Goal: Task Accomplishment & Management: Use online tool/utility

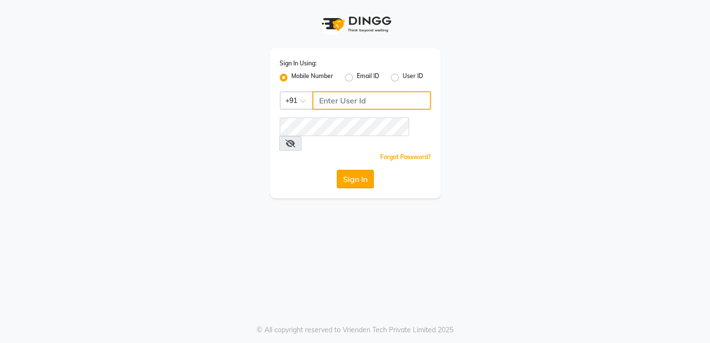
type input "7826887778"
click at [347, 170] on button "Sign In" at bounding box center [355, 179] width 37 height 19
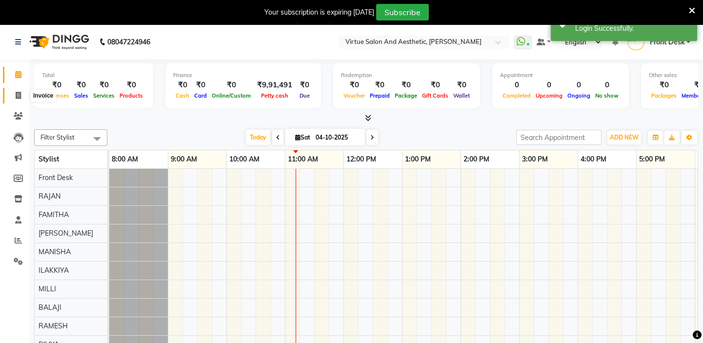
click at [18, 92] on icon at bounding box center [18, 95] width 5 height 7
select select "service"
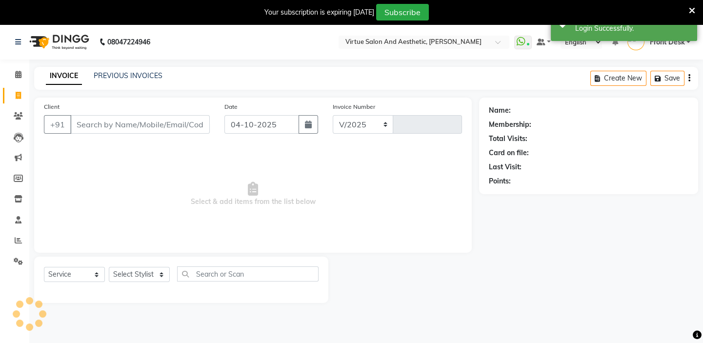
select select "7053"
type input "1462"
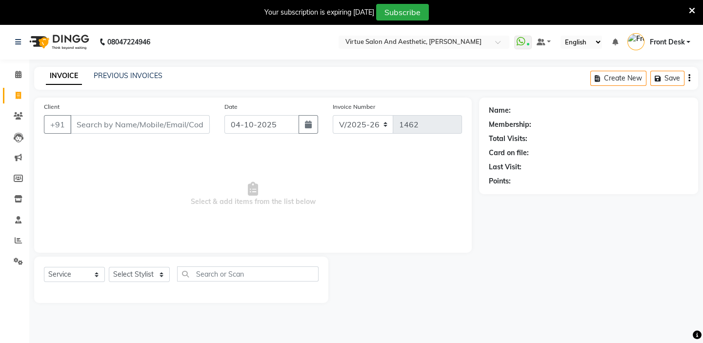
click at [690, 10] on icon at bounding box center [692, 10] width 6 height 9
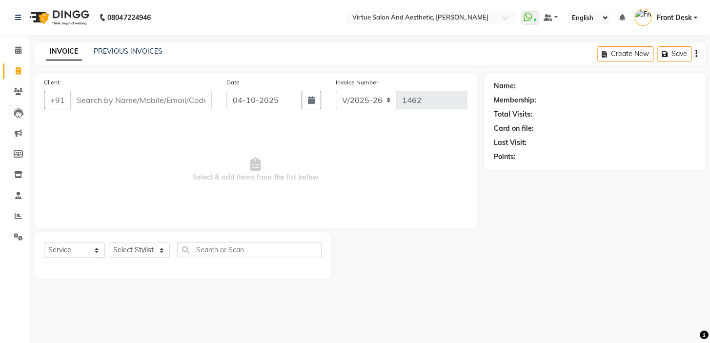
drag, startPoint x: 359, startPoint y: 179, endPoint x: 175, endPoint y: 178, distance: 184.0
click at [175, 182] on span "Select & add items from the list below" at bounding box center [255, 170] width 423 height 98
click at [182, 158] on span "Select & add items from the list below" at bounding box center [255, 170] width 423 height 98
drag, startPoint x: 139, startPoint y: 188, endPoint x: 375, endPoint y: 189, distance: 236.2
click at [375, 189] on span "Select & add items from the list below" at bounding box center [255, 170] width 423 height 98
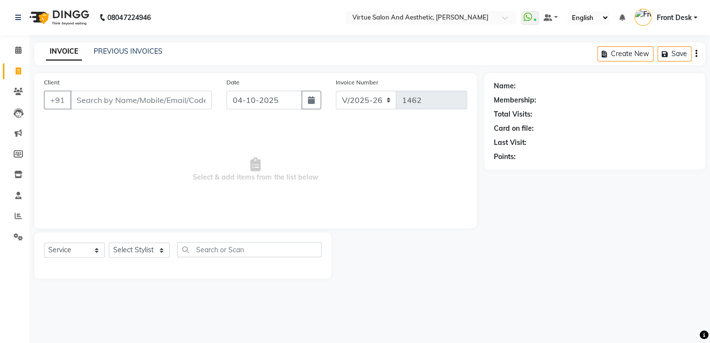
click at [355, 166] on span "Select & add items from the list below" at bounding box center [255, 170] width 423 height 98
drag, startPoint x: 359, startPoint y: 172, endPoint x: 71, endPoint y: 187, distance: 288.3
click at [71, 187] on span "Select & add items from the list below" at bounding box center [255, 170] width 423 height 98
click at [167, 154] on span "Select & add items from the list below" at bounding box center [255, 170] width 423 height 98
drag, startPoint x: 185, startPoint y: 174, endPoint x: 367, endPoint y: 175, distance: 182.0
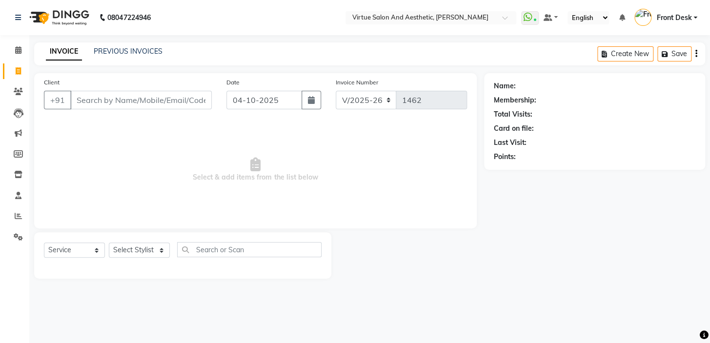
click at [367, 175] on span "Select & add items from the list below" at bounding box center [255, 170] width 423 height 98
click at [351, 151] on span "Select & add items from the list below" at bounding box center [255, 170] width 423 height 98
drag, startPoint x: 349, startPoint y: 172, endPoint x: 136, endPoint y: 185, distance: 213.7
click at [136, 185] on span "Select & add items from the list below" at bounding box center [255, 170] width 423 height 98
click at [194, 141] on span "Select & add items from the list below" at bounding box center [255, 170] width 423 height 98
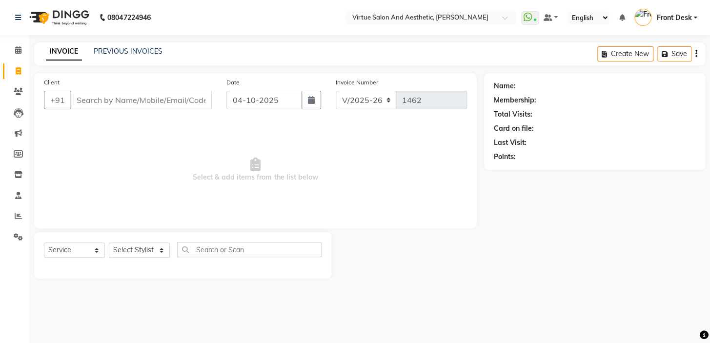
drag, startPoint x: 185, startPoint y: 176, endPoint x: 365, endPoint y: 178, distance: 180.1
click at [365, 178] on span "Select & add items from the list below" at bounding box center [255, 170] width 423 height 98
drag, startPoint x: 358, startPoint y: 157, endPoint x: 351, endPoint y: 148, distance: 10.7
click at [357, 156] on span "Select & add items from the list below" at bounding box center [255, 170] width 423 height 98
drag, startPoint x: 344, startPoint y: 180, endPoint x: 180, endPoint y: 175, distance: 163.5
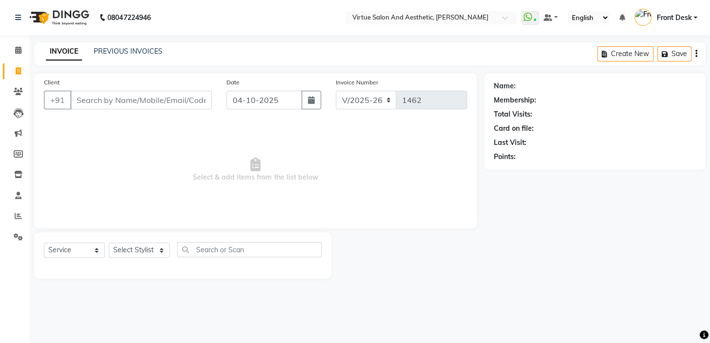
click at [180, 175] on span "Select & add items from the list below" at bounding box center [255, 170] width 423 height 98
click at [221, 156] on span "Select & add items from the list below" at bounding box center [255, 170] width 423 height 98
drag, startPoint x: 224, startPoint y: 180, endPoint x: 168, endPoint y: 172, distance: 56.6
click at [174, 172] on span "Select & add items from the list below" at bounding box center [255, 170] width 423 height 98
drag, startPoint x: 178, startPoint y: 156, endPoint x: 202, endPoint y: 178, distance: 32.4
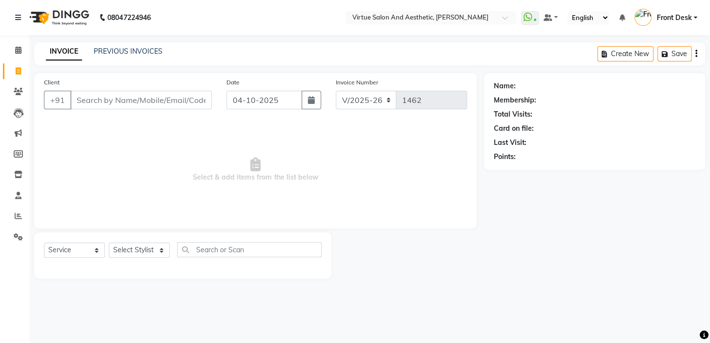
click at [179, 156] on span "Select & add items from the list below" at bounding box center [255, 170] width 423 height 98
drag, startPoint x: 213, startPoint y: 178, endPoint x: 181, endPoint y: 164, distance: 35.0
click at [181, 164] on span "Select & add items from the list below" at bounding box center [255, 170] width 423 height 98
click at [184, 156] on span "Select & add items from the list below" at bounding box center [255, 170] width 423 height 98
click at [215, 174] on span "Select & add items from the list below" at bounding box center [255, 170] width 423 height 98
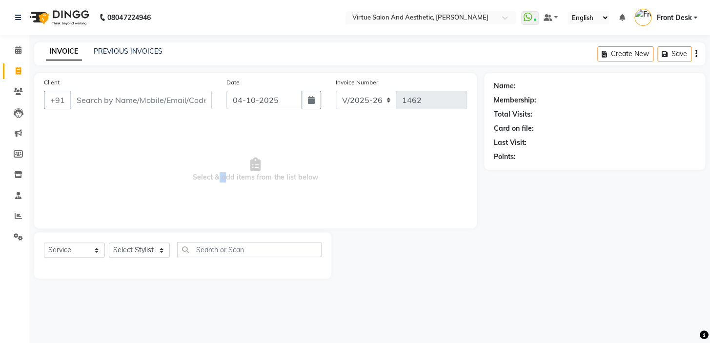
click at [215, 174] on span "Select & add items from the list below" at bounding box center [255, 170] width 423 height 98
click at [238, 161] on span "Select & add items from the list below" at bounding box center [255, 170] width 423 height 98
click at [243, 180] on span "Select & add items from the list below" at bounding box center [255, 170] width 423 height 98
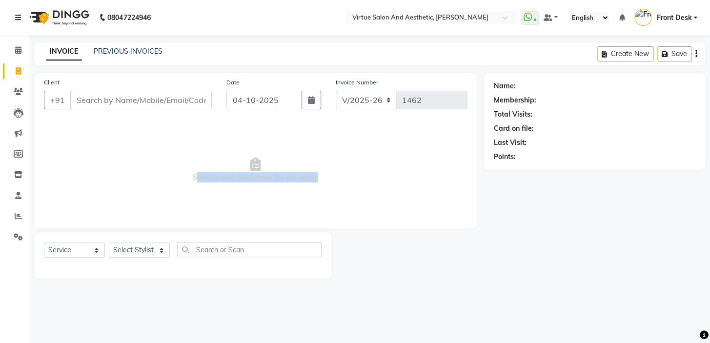
click at [243, 180] on span "Select & add items from the list below" at bounding box center [255, 170] width 423 height 98
click at [252, 141] on span "Select & add items from the list below" at bounding box center [255, 170] width 423 height 98
click at [534, 18] on span at bounding box center [530, 18] width 18 height 14
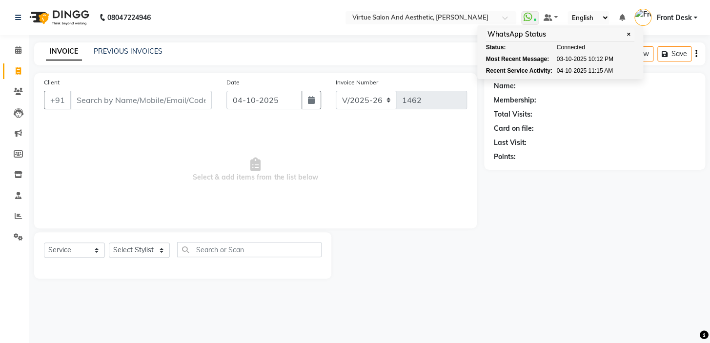
click at [410, 64] on div "INVOICE PREVIOUS INVOICES Create New Save" at bounding box center [369, 53] width 671 height 23
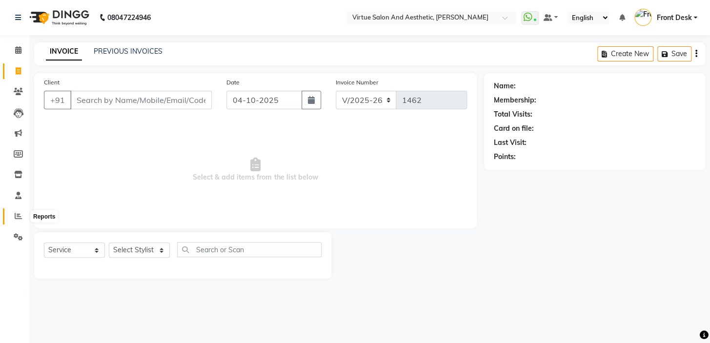
click at [19, 214] on icon at bounding box center [18, 215] width 7 height 7
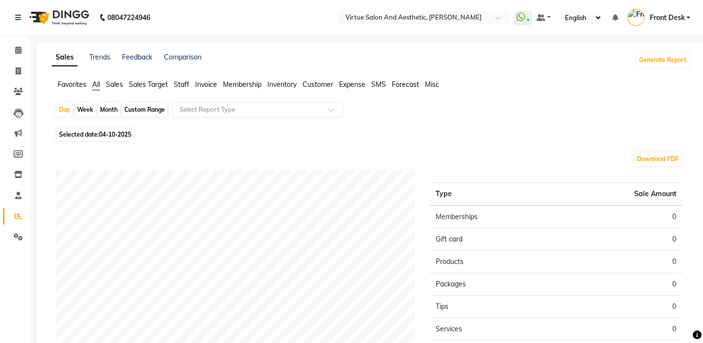
click at [118, 82] on span "Sales" at bounding box center [114, 84] width 17 height 9
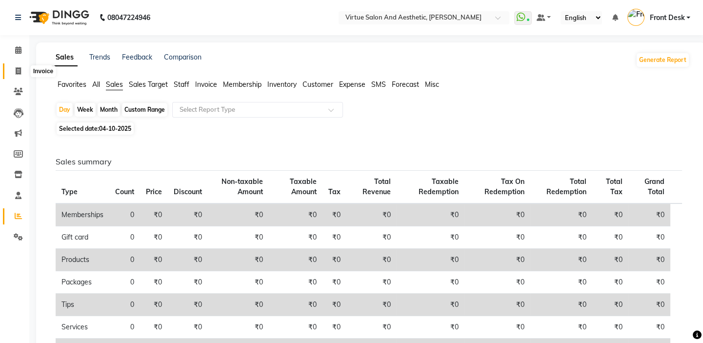
click at [21, 70] on span at bounding box center [18, 71] width 17 height 11
select select "service"
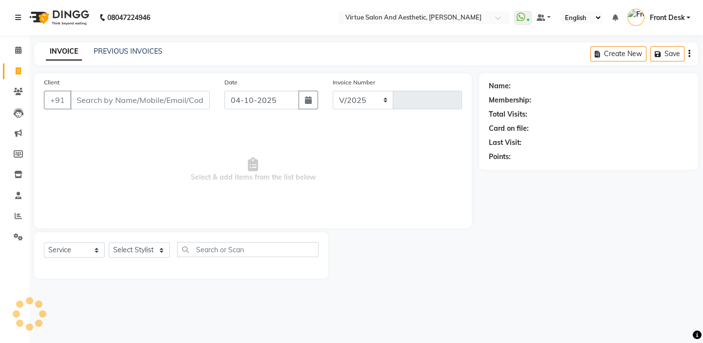
select select "7053"
type input "1462"
